Goal: Task Accomplishment & Management: Use online tool/utility

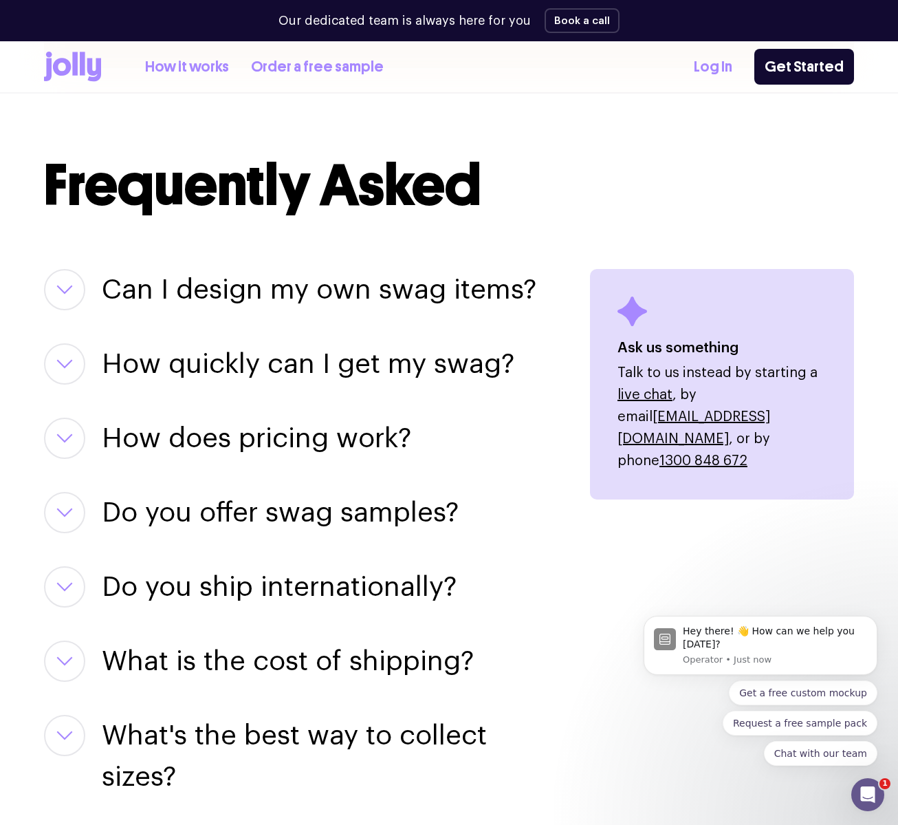
click at [72, 282] on button "button" at bounding box center [64, 289] width 41 height 41
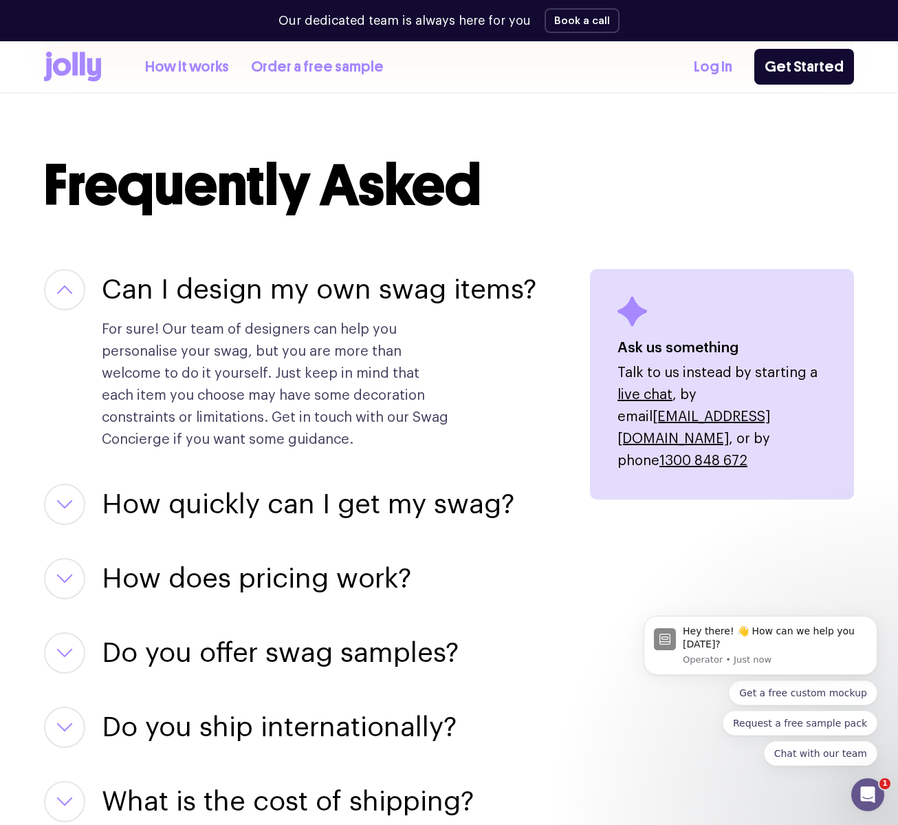
click at [76, 281] on button "button" at bounding box center [64, 289] width 41 height 41
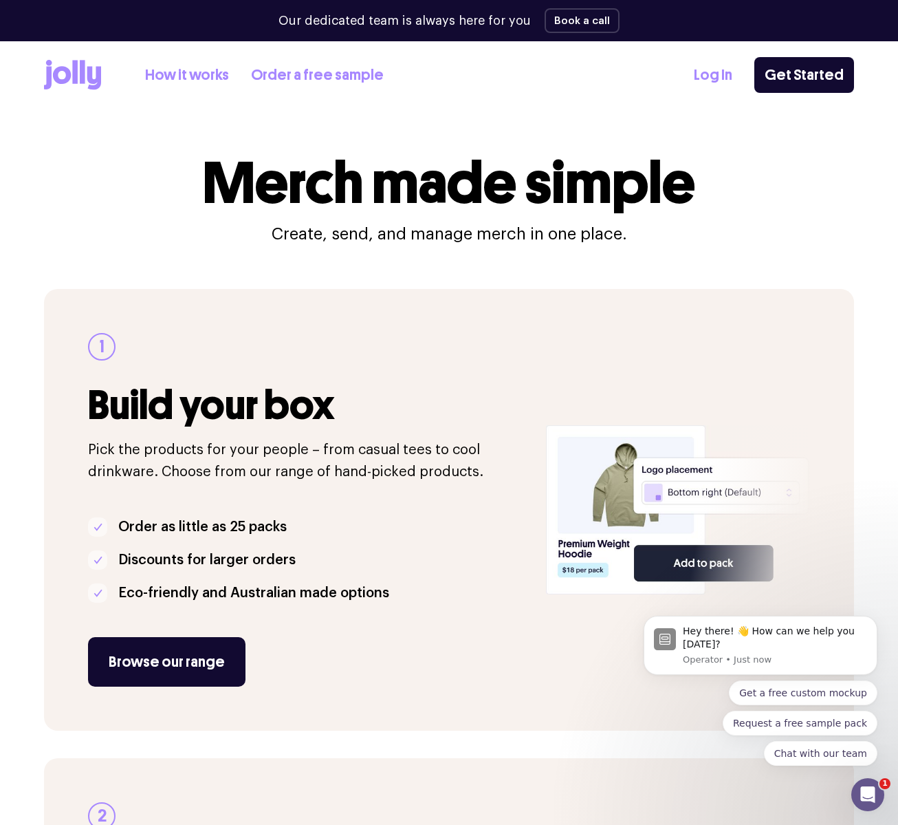
click at [56, 68] on icon at bounding box center [62, 75] width 18 height 18
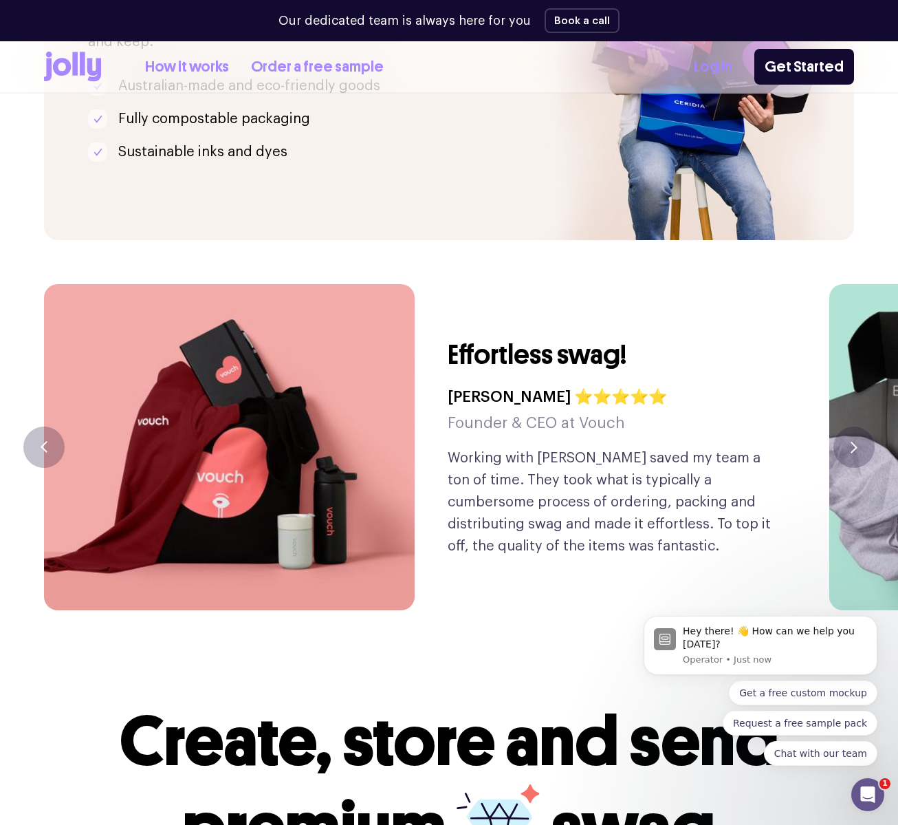
scroll to position [3102, 0]
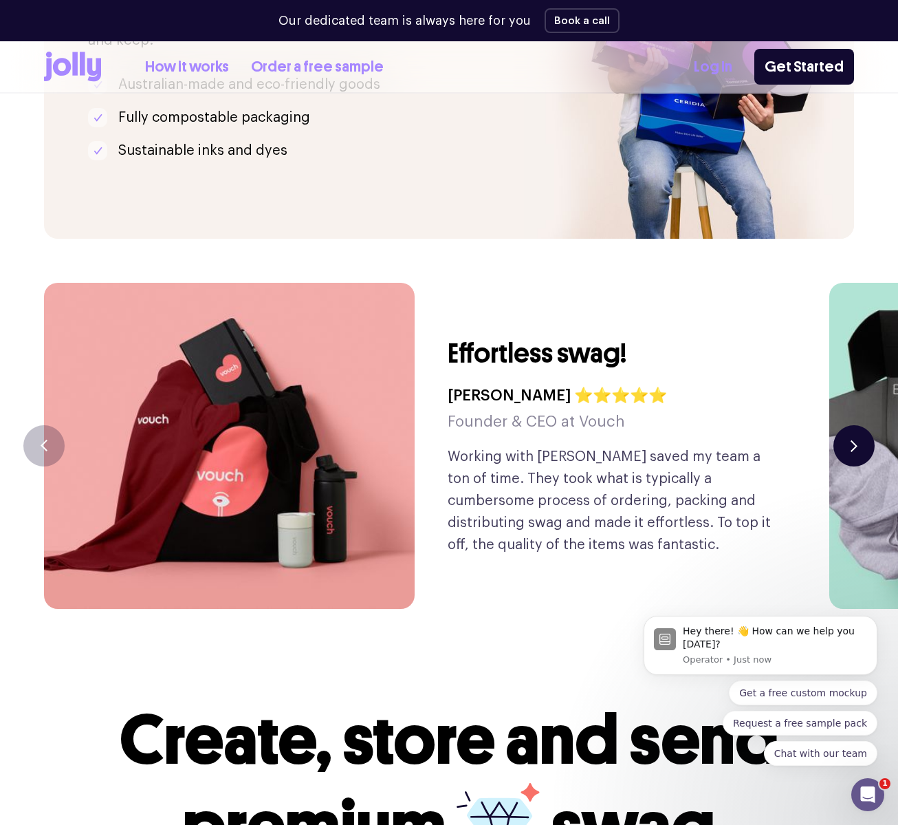
click at [845, 425] on button "button" at bounding box center [854, 445] width 41 height 41
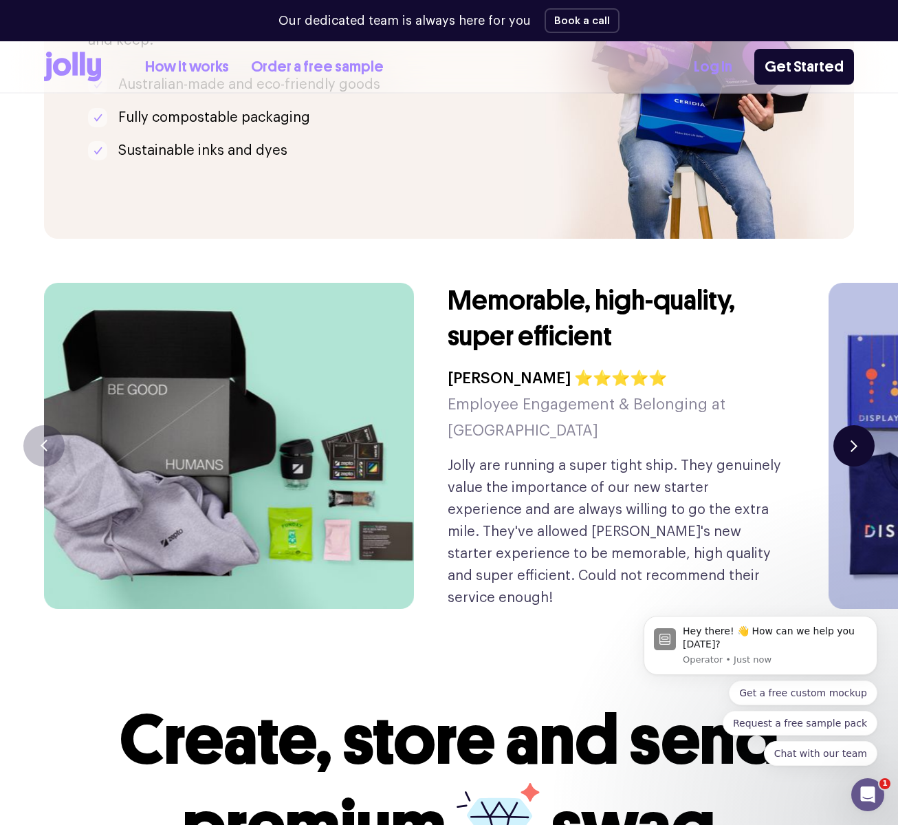
click at [845, 425] on button "button" at bounding box center [854, 445] width 41 height 41
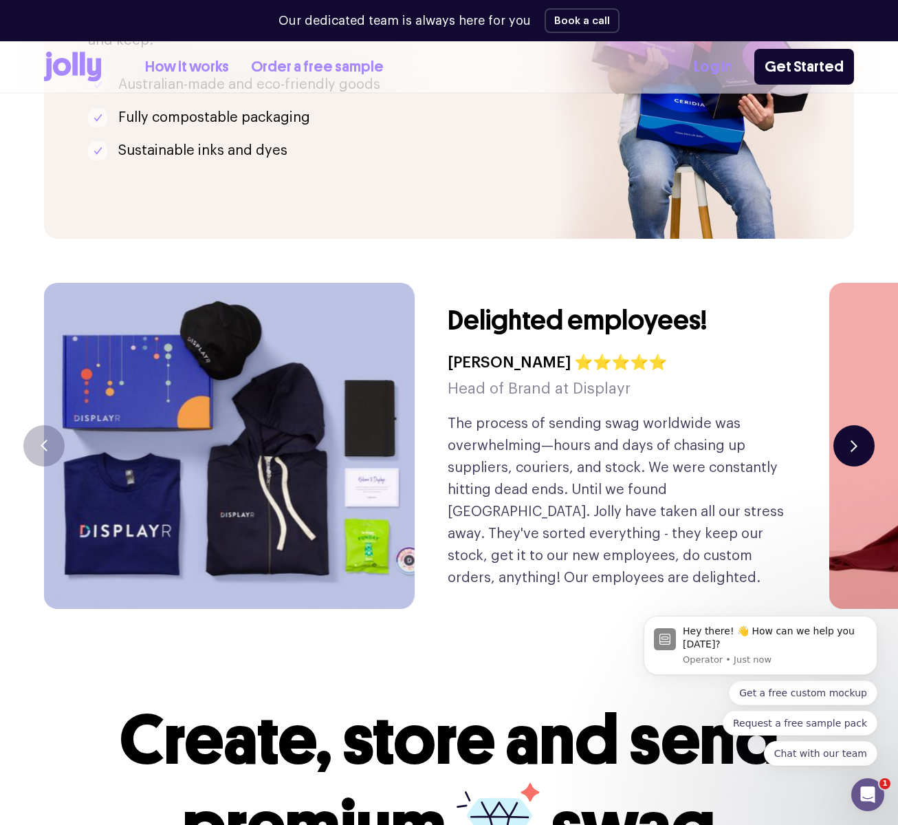
click at [845, 425] on button "button" at bounding box center [854, 445] width 41 height 41
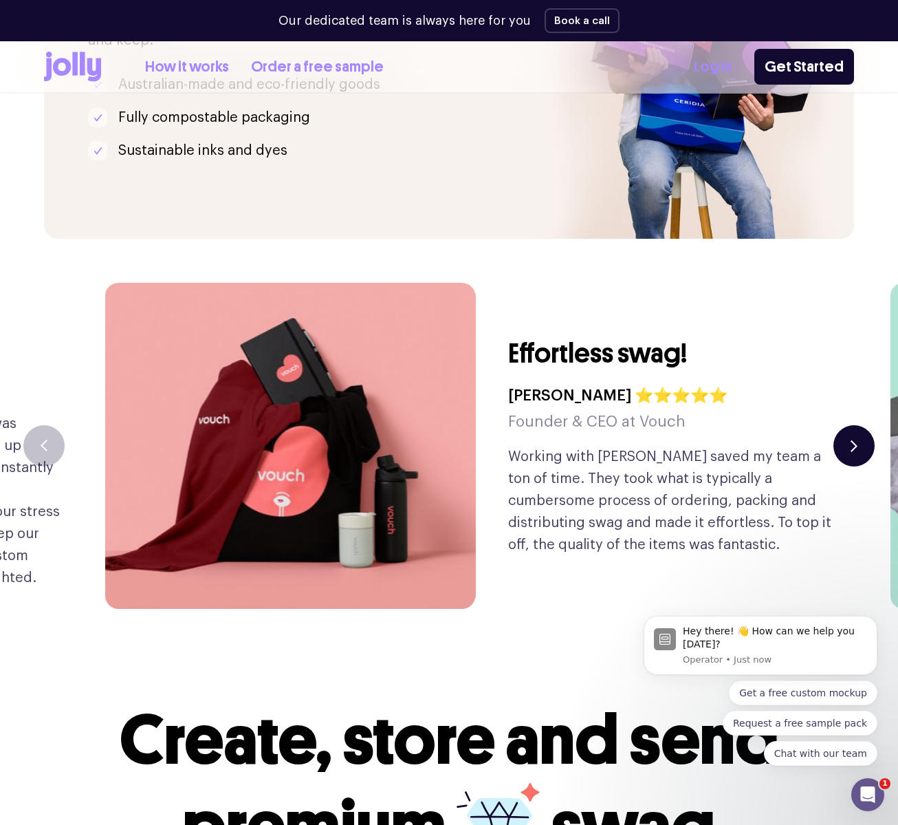
scroll to position [3100, 0]
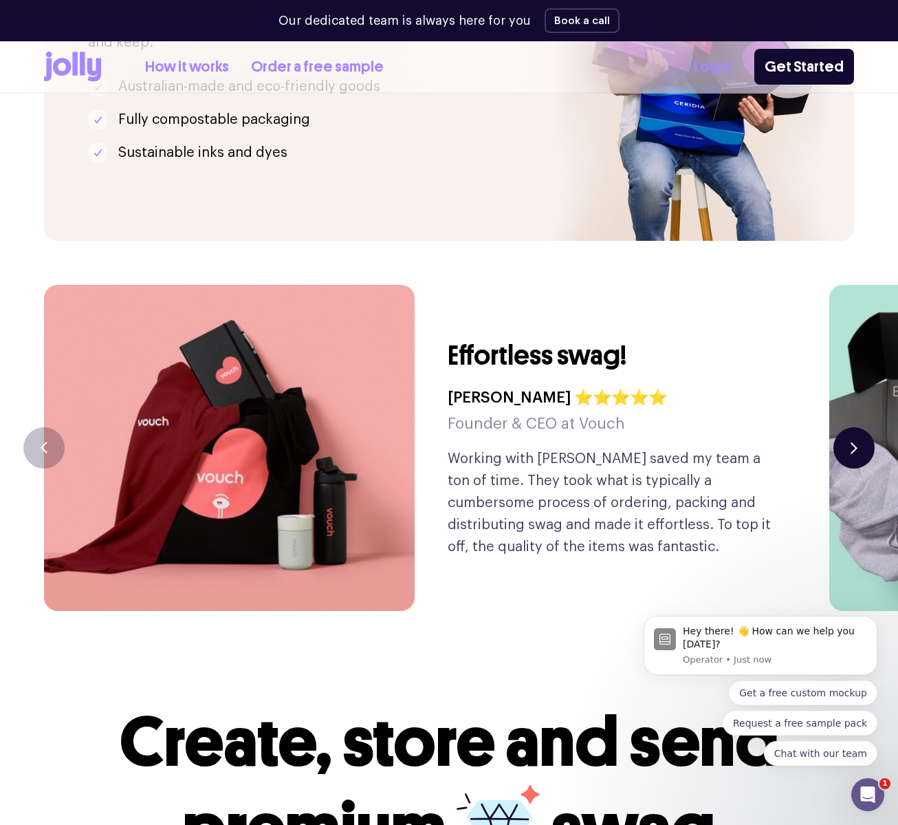
click at [845, 427] on button "button" at bounding box center [854, 447] width 41 height 41
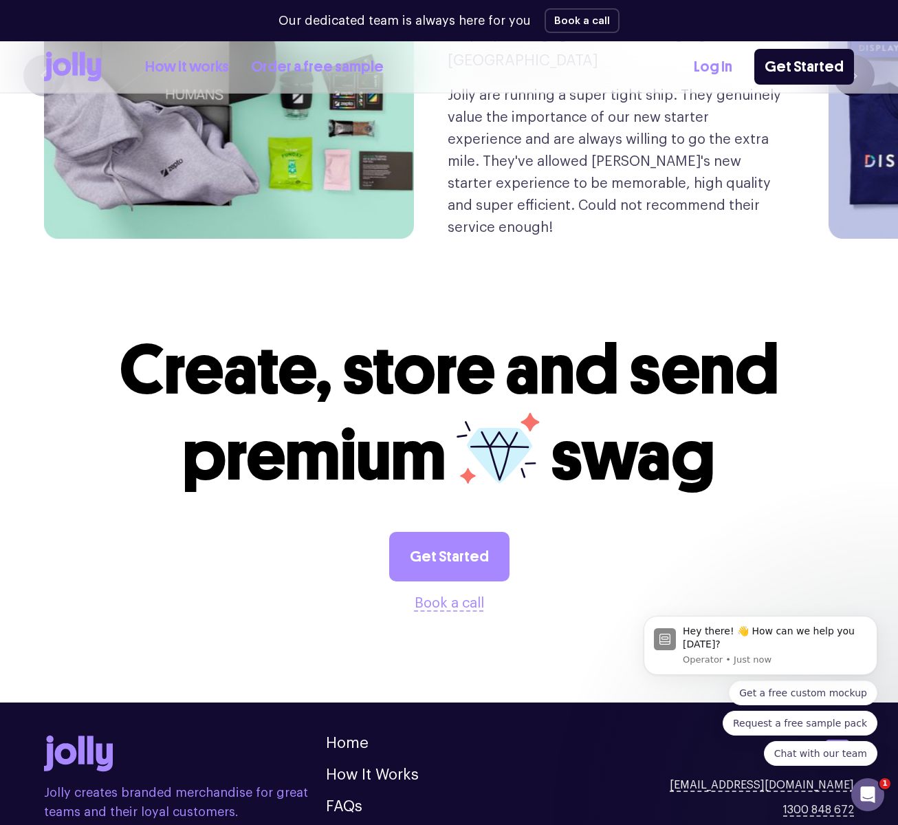
scroll to position [3533, 0]
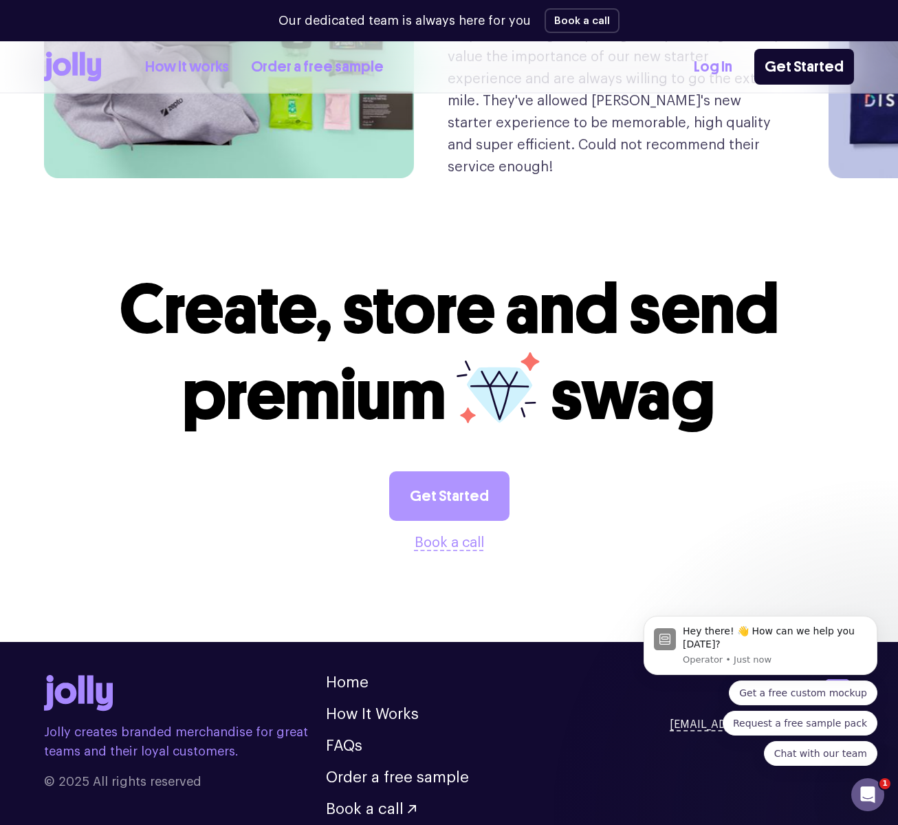
click at [479, 471] on link "Get Started" at bounding box center [449, 496] width 120 height 50
